Goal: Task Accomplishment & Management: Use online tool/utility

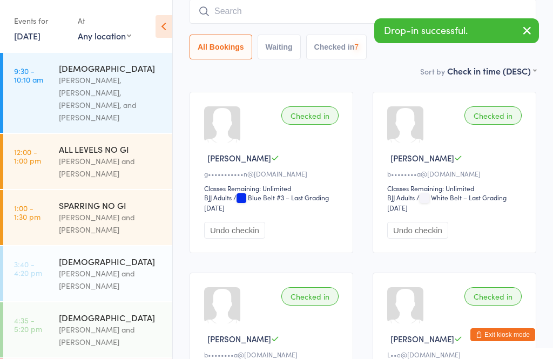
scroll to position [164, 0]
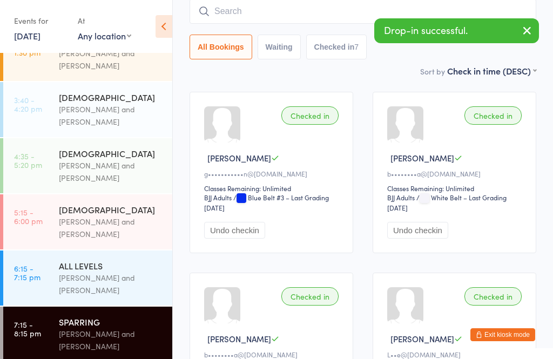
click at [135, 261] on div "ALL LEVELS" at bounding box center [111, 266] width 104 height 12
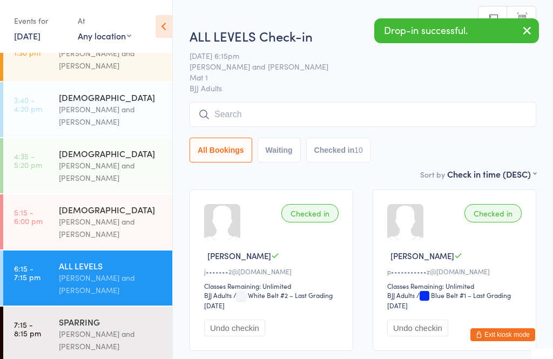
click at [317, 101] on div "ALL LEVELS Check-in [DATE] 6:15pm [PERSON_NAME] and [PERSON_NAME] Mat 1 BJJ Adu…" at bounding box center [362, 97] width 346 height 141
click at [372, 109] on input "search" at bounding box center [362, 114] width 346 height 25
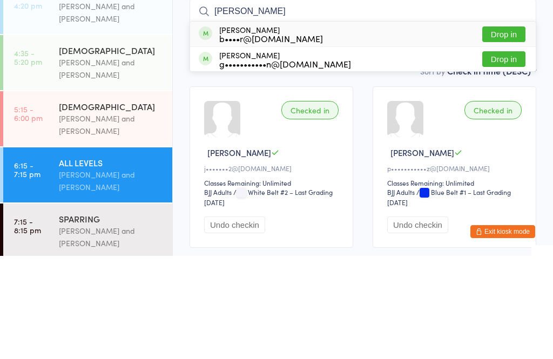
type input "[PERSON_NAME]"
click at [510, 154] on button "Drop in" at bounding box center [503, 162] width 43 height 16
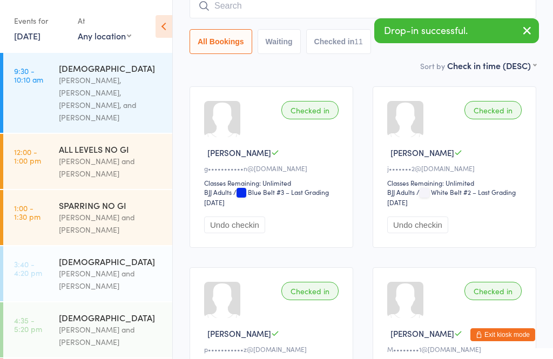
click at [123, 200] on div "SPARRING NO GI" at bounding box center [111, 205] width 104 height 12
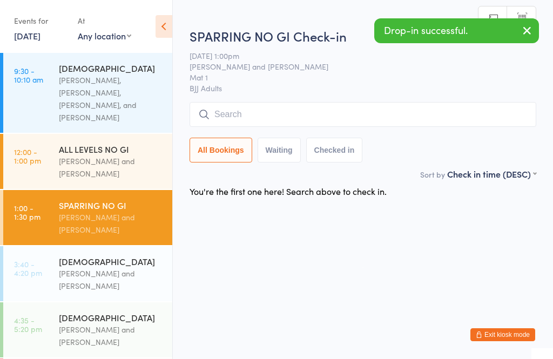
click at [360, 112] on input "search" at bounding box center [362, 114] width 346 height 25
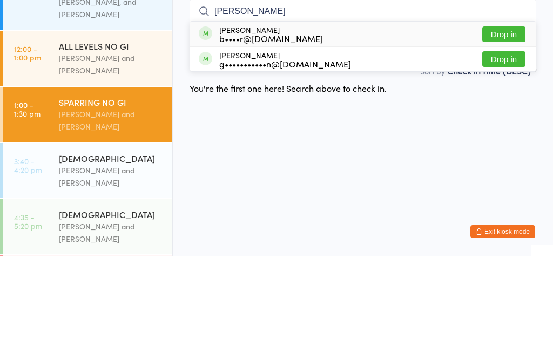
type input "[PERSON_NAME]"
click at [507, 154] on button "Drop in" at bounding box center [503, 162] width 43 height 16
